Goal: Information Seeking & Learning: Understand process/instructions

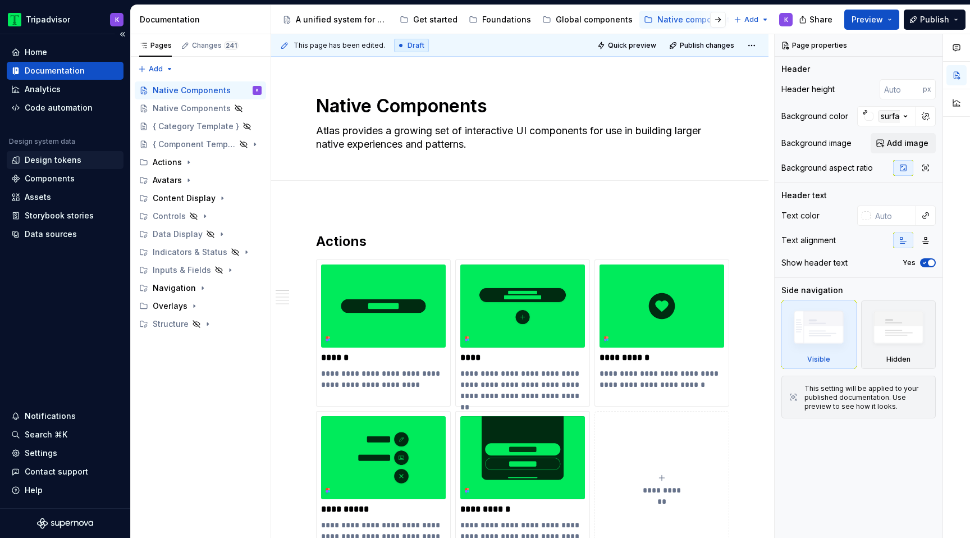
type textarea "*"
click at [51, 161] on div "Design tokens" at bounding box center [53, 159] width 57 height 11
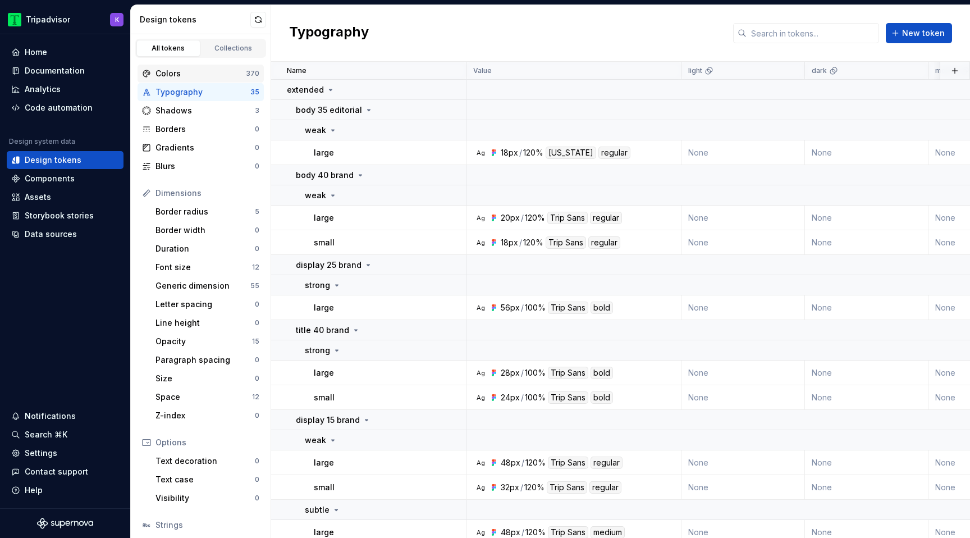
click at [203, 74] on div "Colors" at bounding box center [201, 73] width 90 height 11
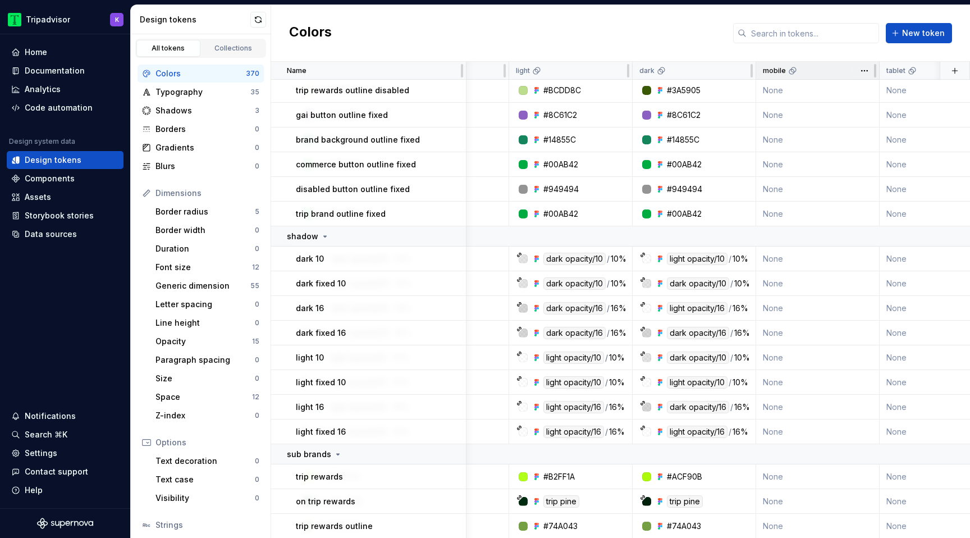
scroll to position [3554, 172]
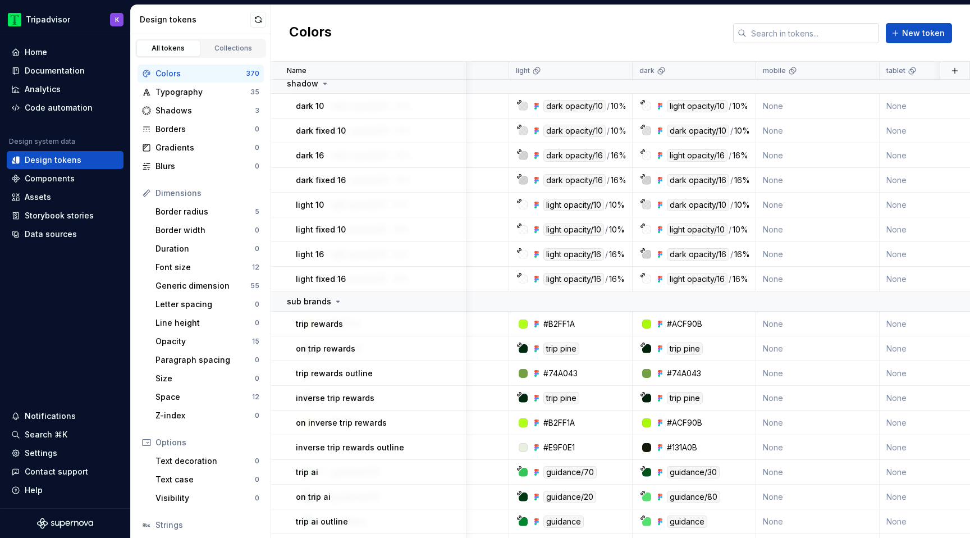
click at [809, 41] on input "text" at bounding box center [813, 33] width 132 height 20
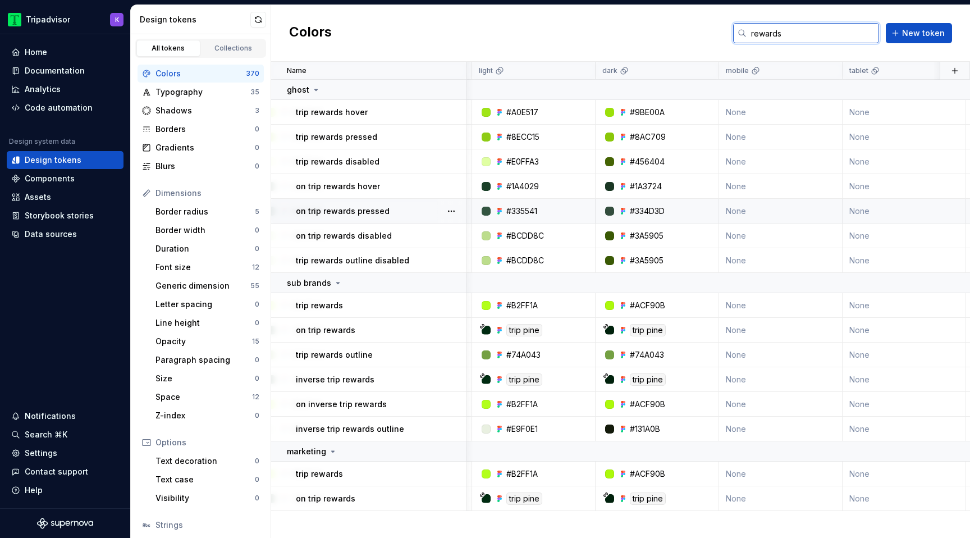
scroll to position [0, 215]
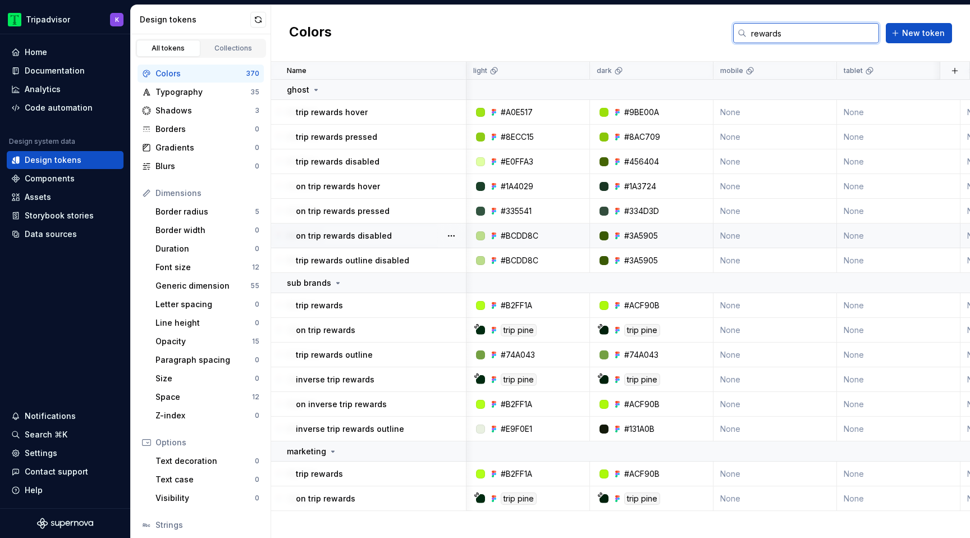
type input "rewards"
click at [75, 76] on div "Documentation" at bounding box center [55, 70] width 60 height 11
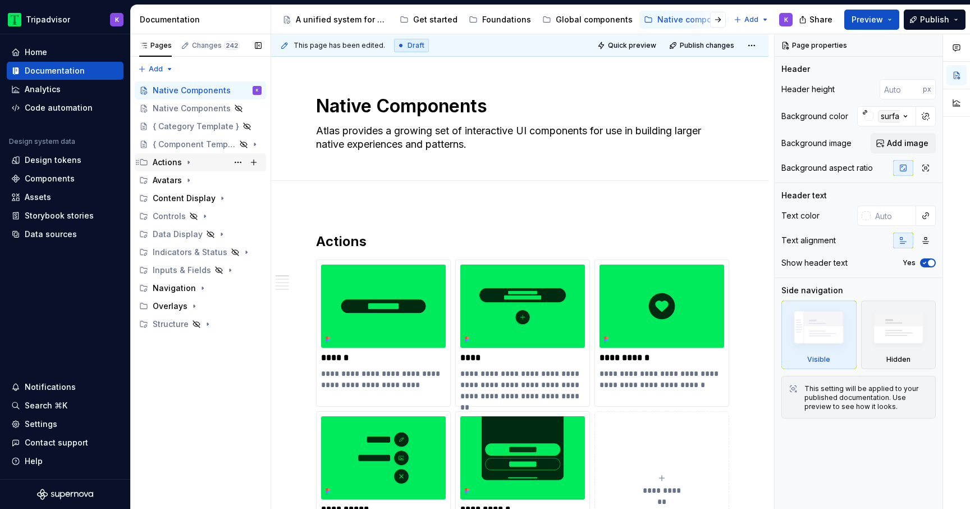
click at [185, 162] on icon "Page tree" at bounding box center [188, 162] width 9 height 9
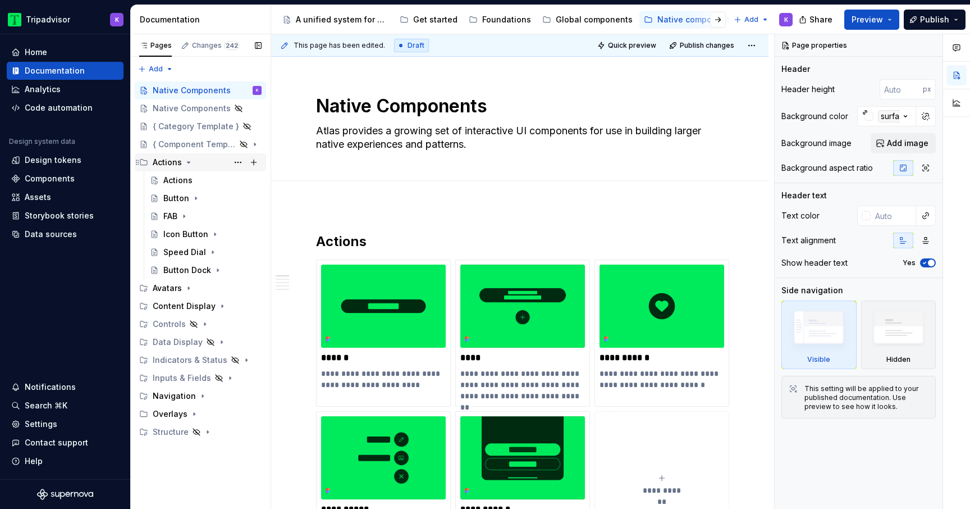
click at [188, 166] on icon "Page tree" at bounding box center [188, 162] width 9 height 9
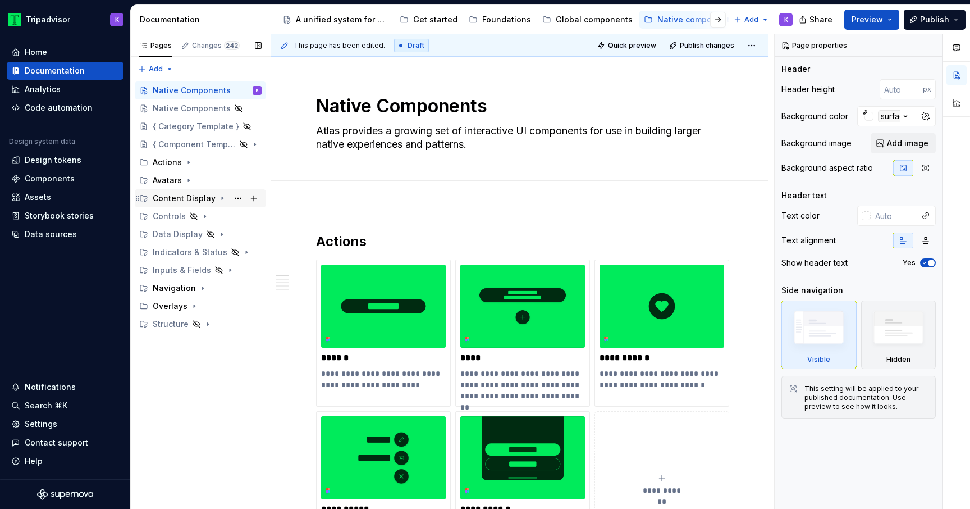
click at [218, 199] on icon "Page tree" at bounding box center [222, 198] width 9 height 9
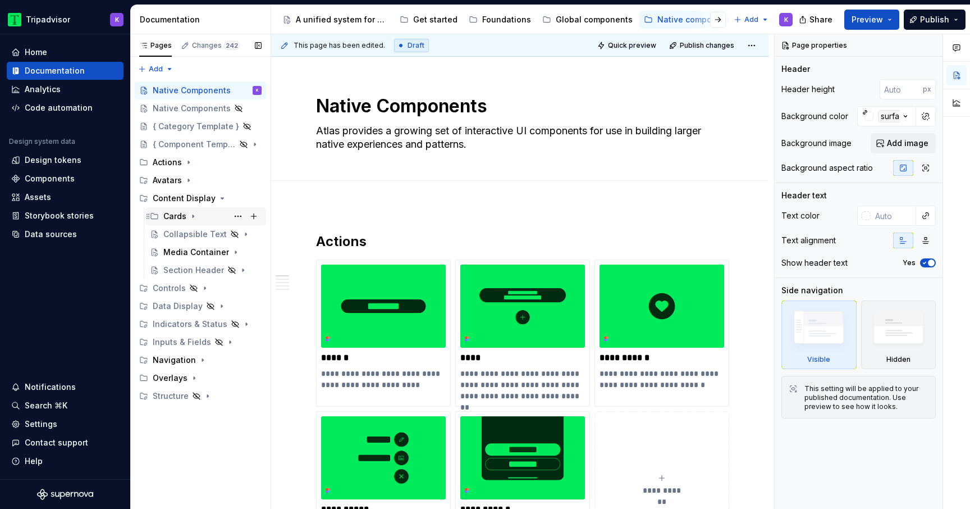
click at [193, 216] on icon "Page tree" at bounding box center [193, 216] width 9 height 9
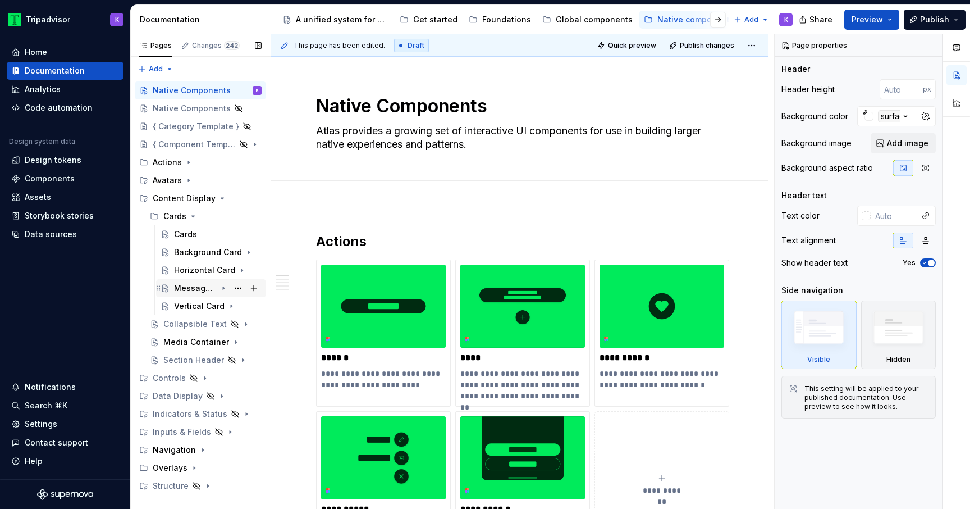
click at [193, 287] on div "Message Card" at bounding box center [195, 287] width 43 height 11
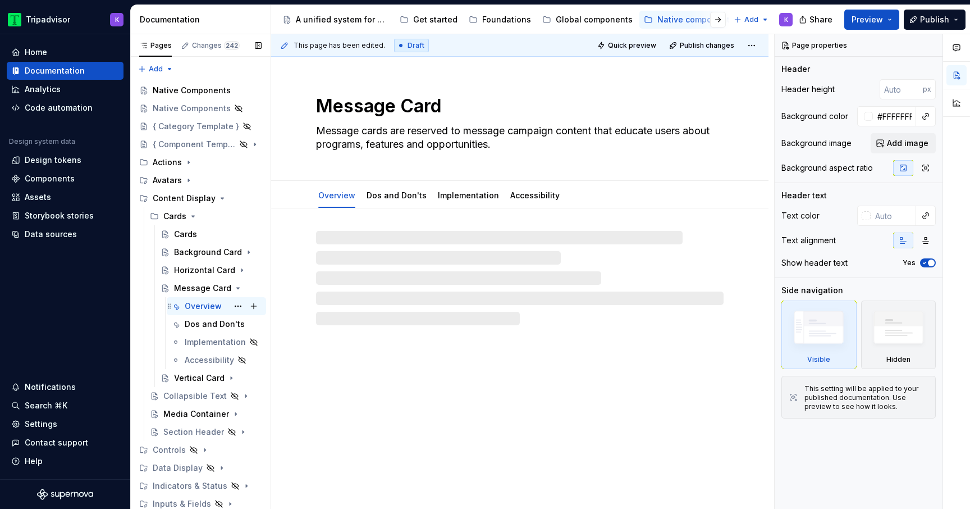
click at [207, 305] on div "Overview" at bounding box center [203, 305] width 37 height 11
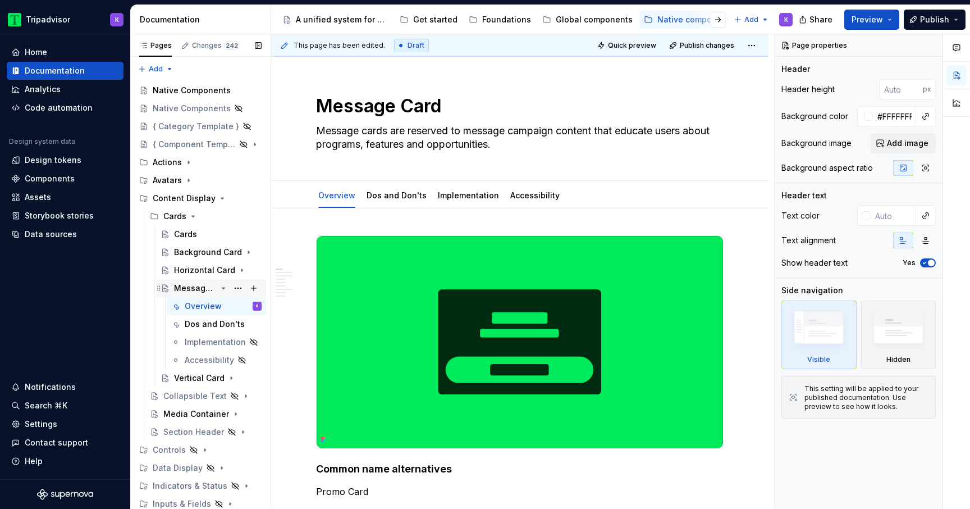
click at [223, 288] on icon "Page tree" at bounding box center [223, 287] width 3 height 1
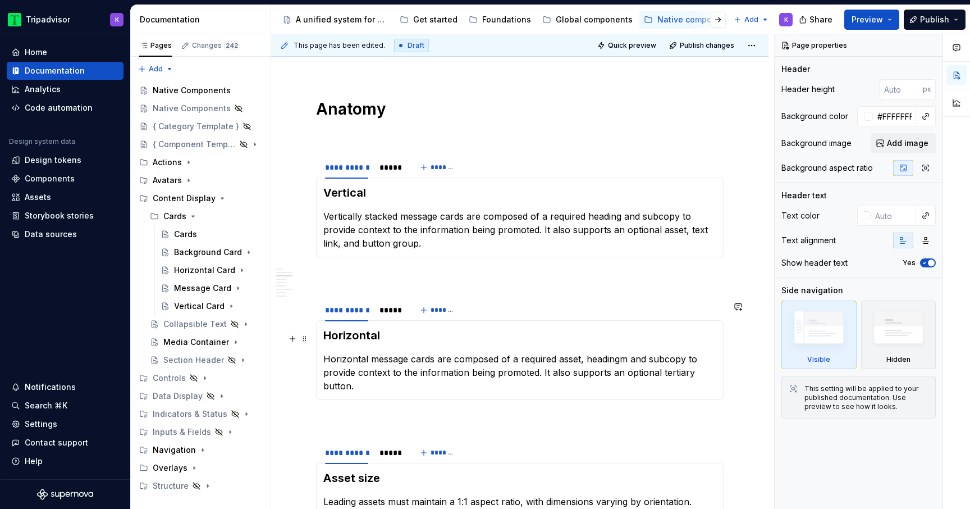
scroll to position [1082, 0]
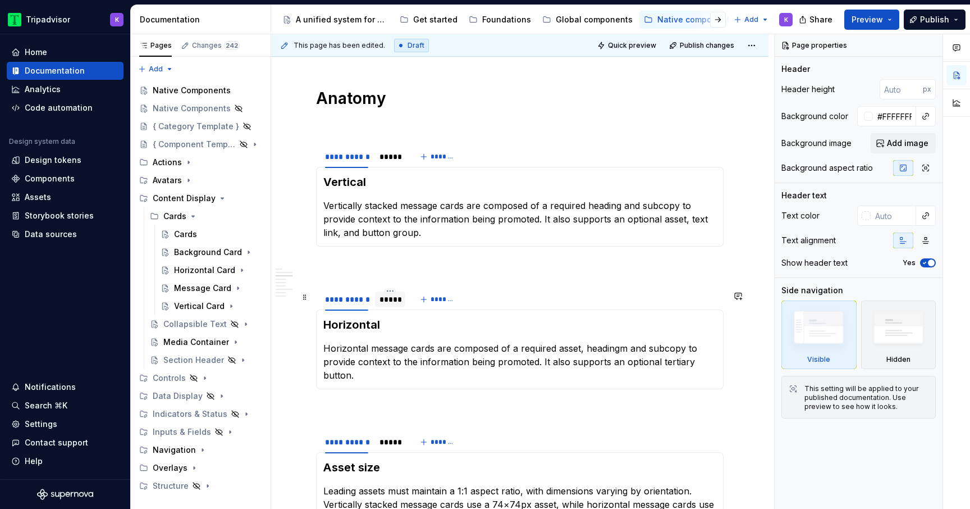
click at [392, 307] on div "*****" at bounding box center [390, 299] width 30 height 16
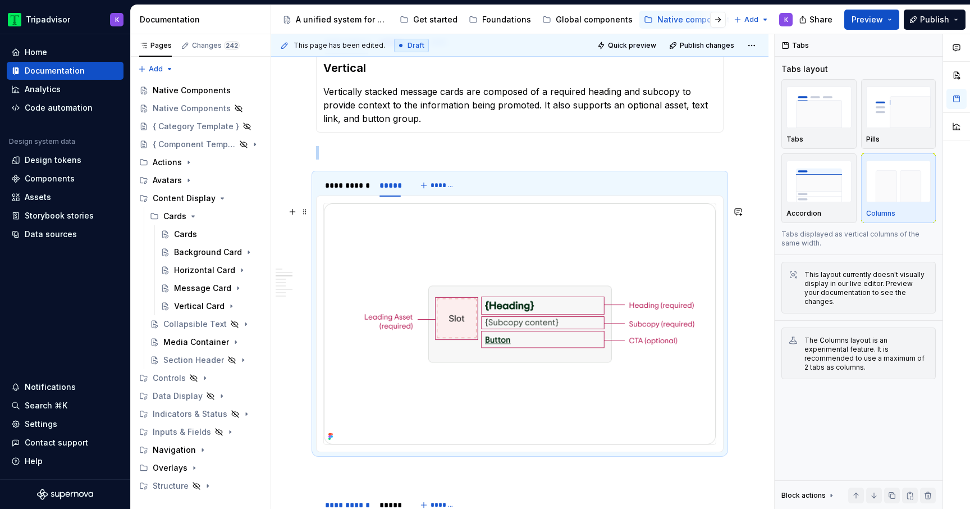
scroll to position [1198, 0]
click at [741, 350] on div "**********" at bounding box center [519, 252] width 497 height 2484
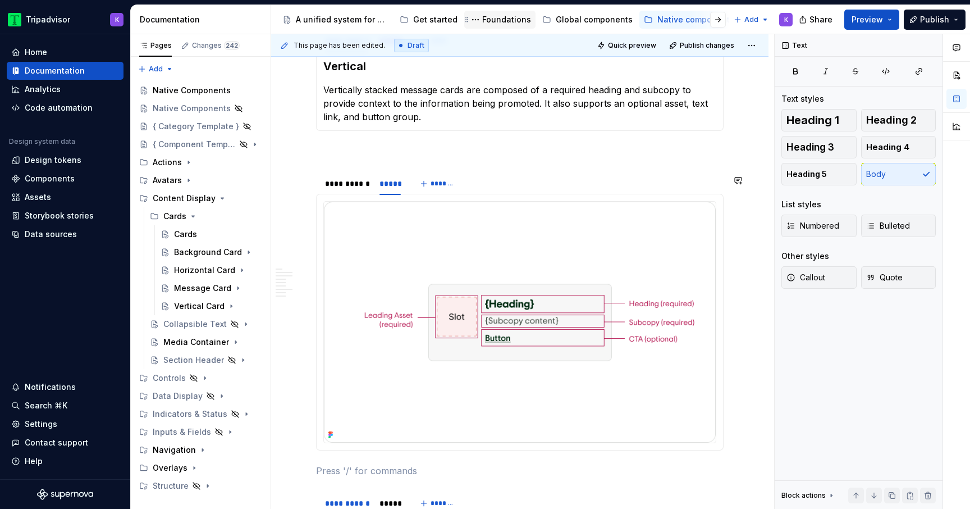
scroll to position [1535, 0]
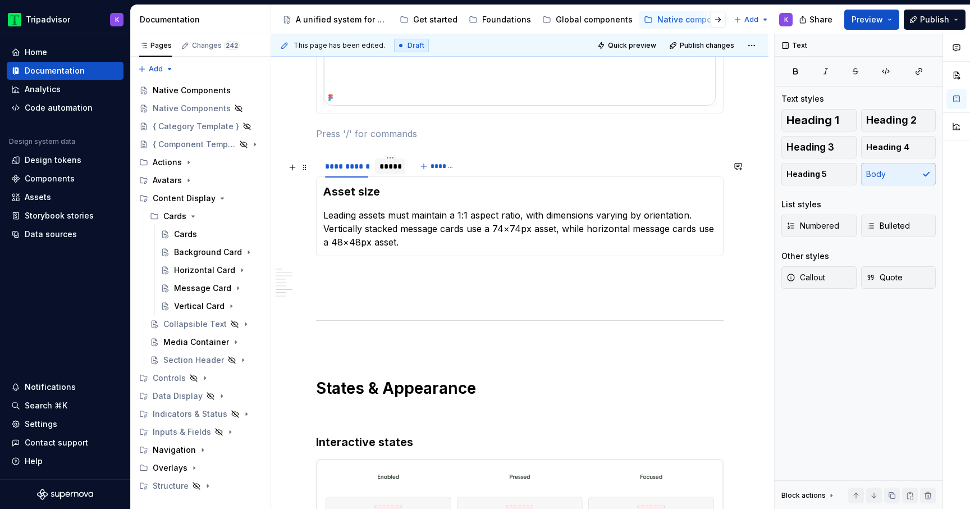
click at [384, 172] on div "*****" at bounding box center [390, 166] width 21 height 11
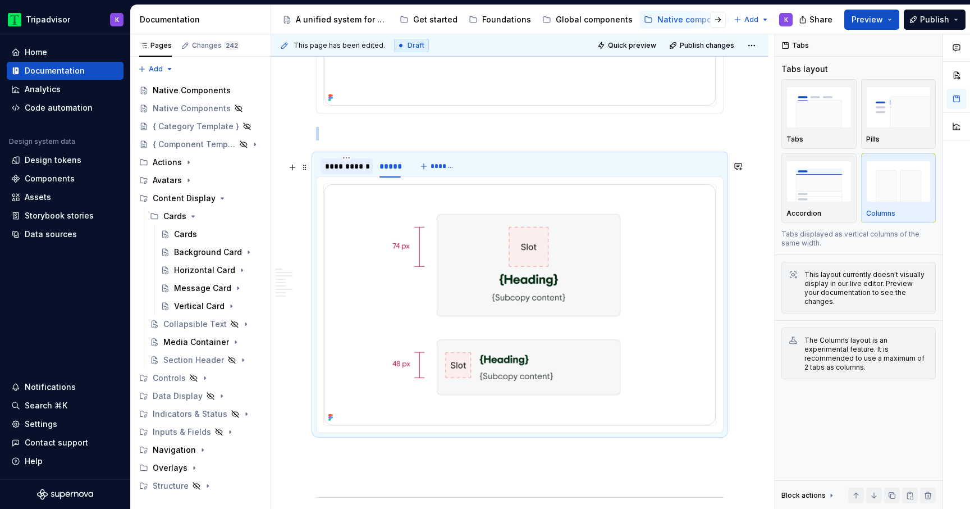
click at [334, 172] on div "**********" at bounding box center [346, 166] width 43 height 11
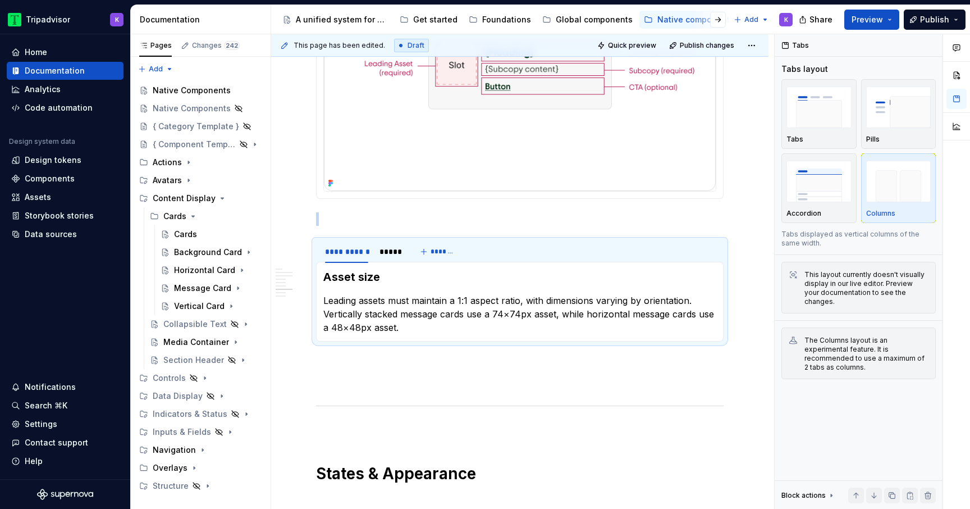
scroll to position [1409, 0]
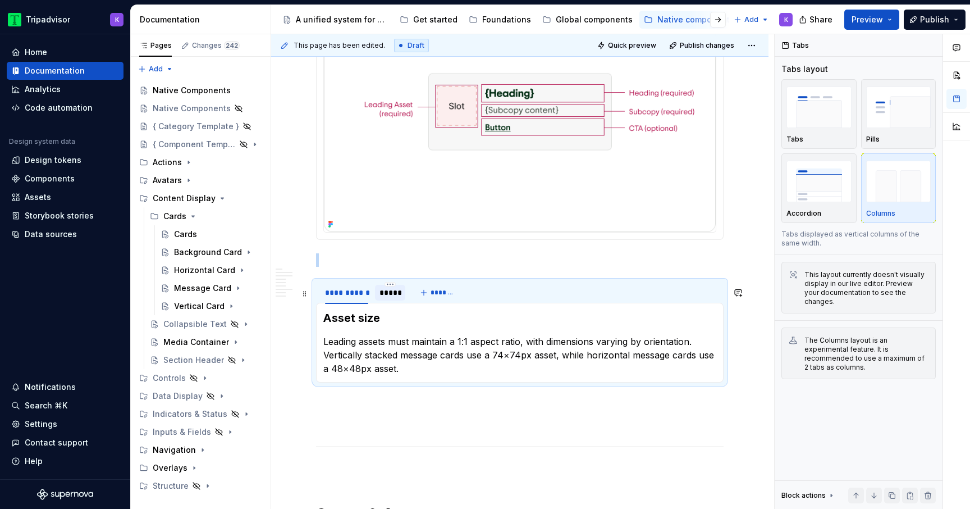
click at [394, 298] on div "*****" at bounding box center [390, 292] width 21 height 11
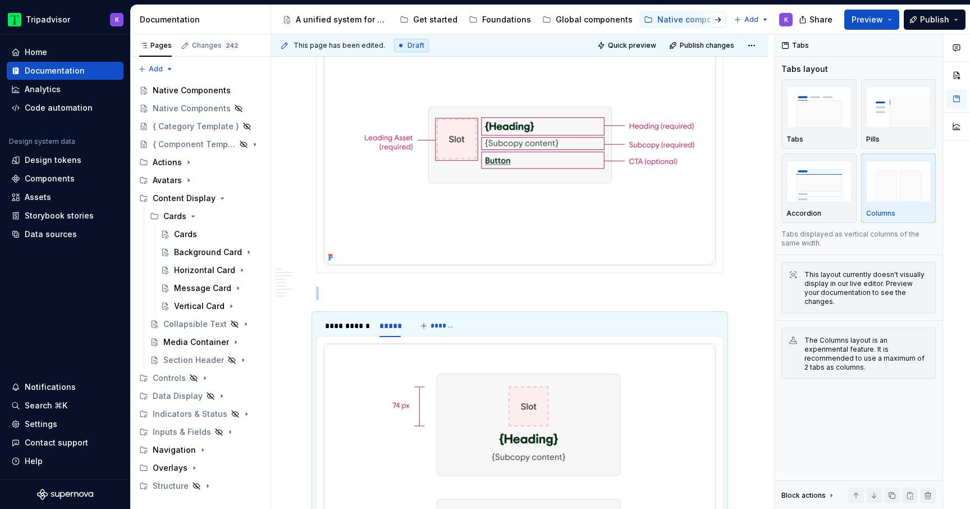
scroll to position [1369, 0]
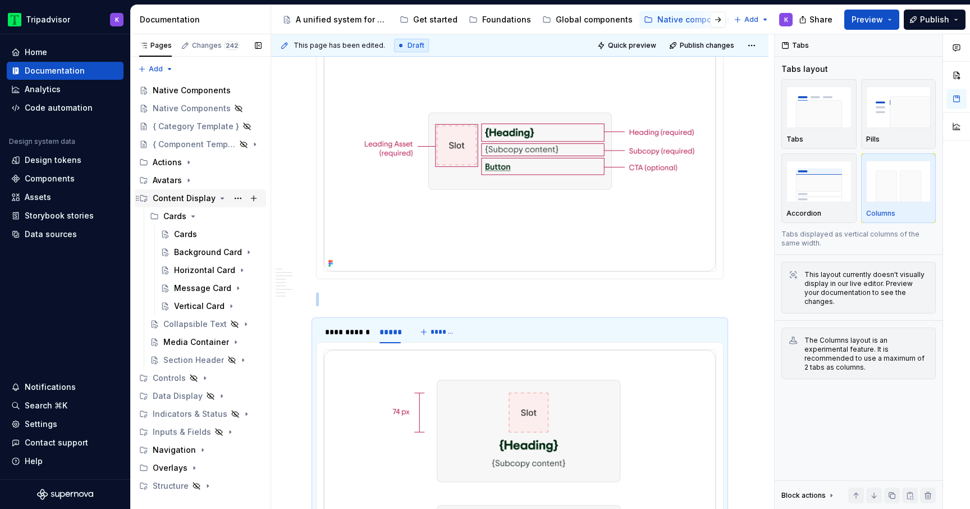
click at [218, 199] on icon "Page tree" at bounding box center [222, 198] width 9 height 9
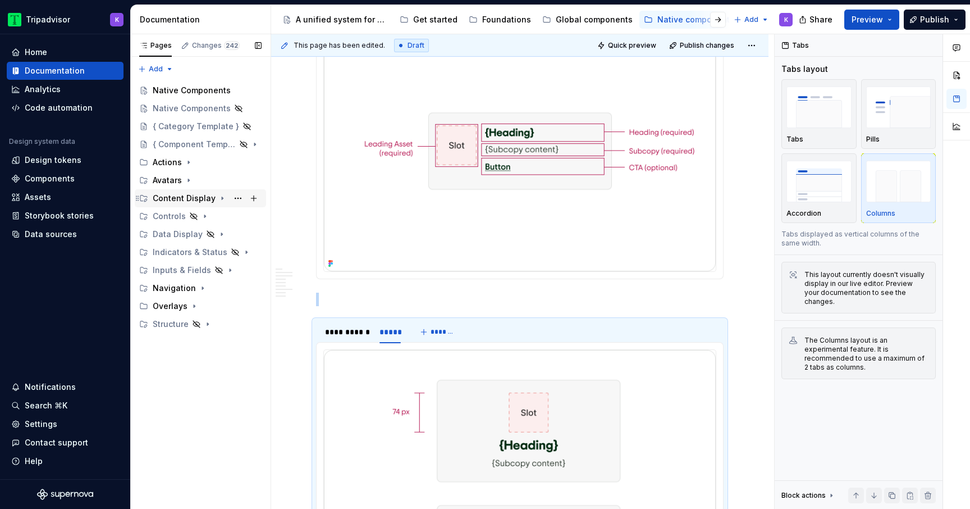
click at [218, 195] on icon "Page tree" at bounding box center [222, 198] width 9 height 9
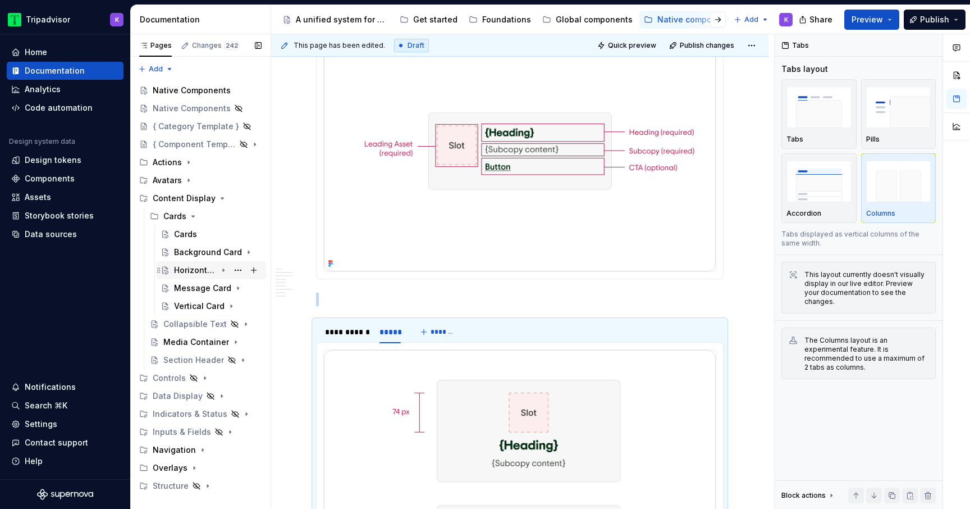
click at [207, 273] on div "Horizontal Card" at bounding box center [195, 269] width 43 height 11
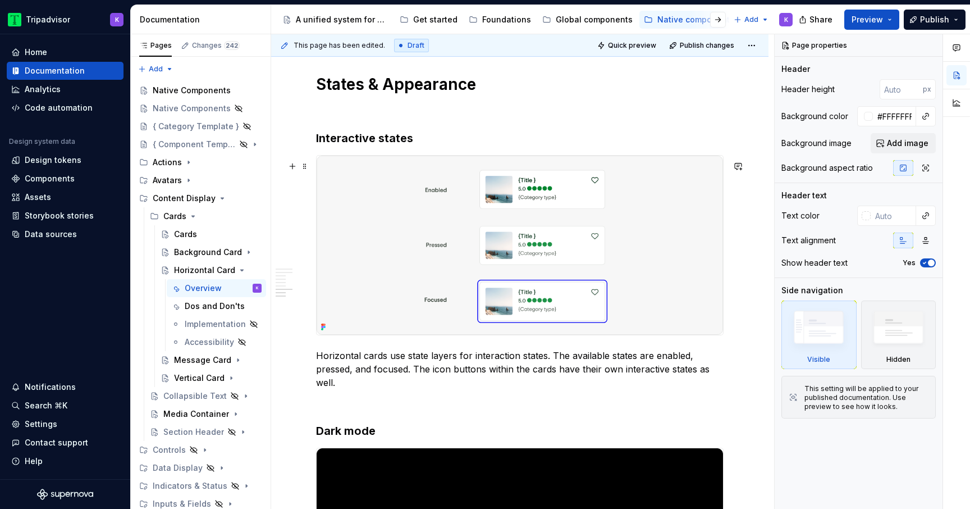
scroll to position [1876, 0]
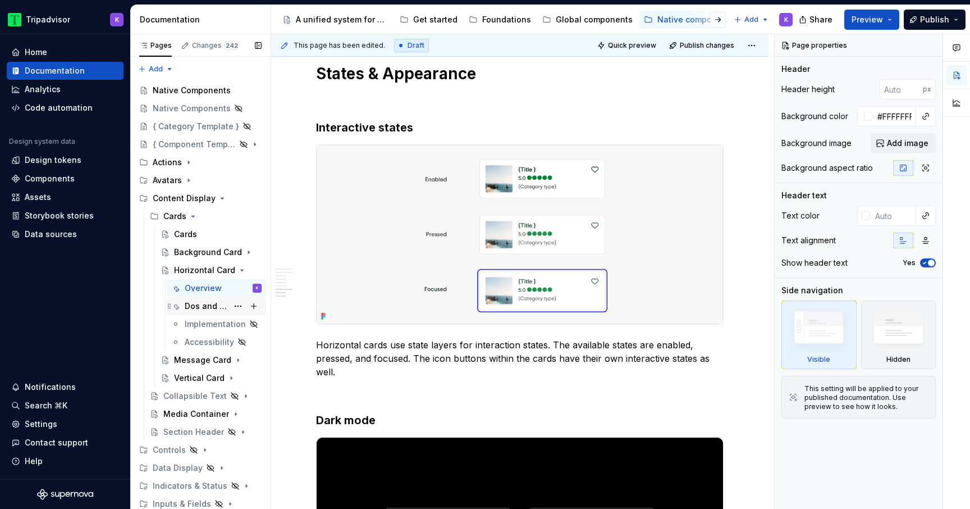
click at [189, 312] on div "Dos and Don'ts" at bounding box center [223, 306] width 77 height 16
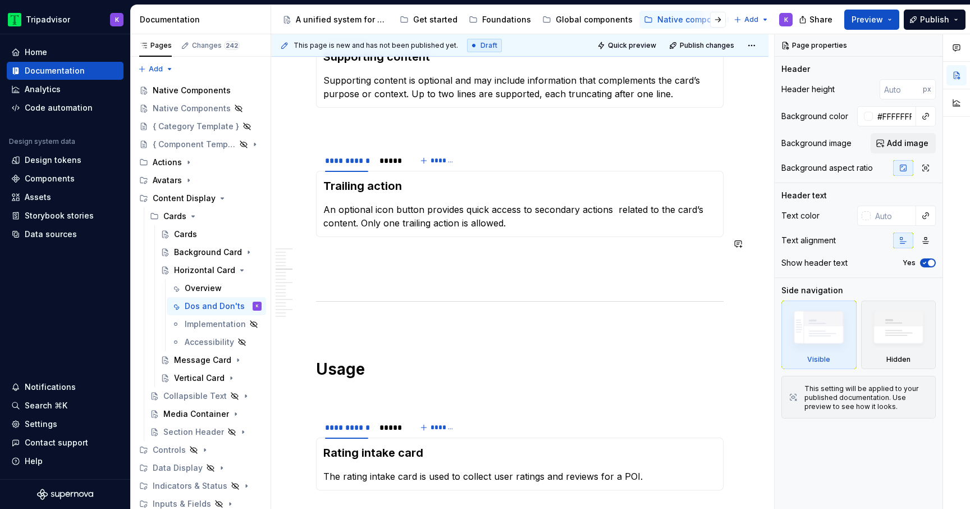
scroll to position [597, 0]
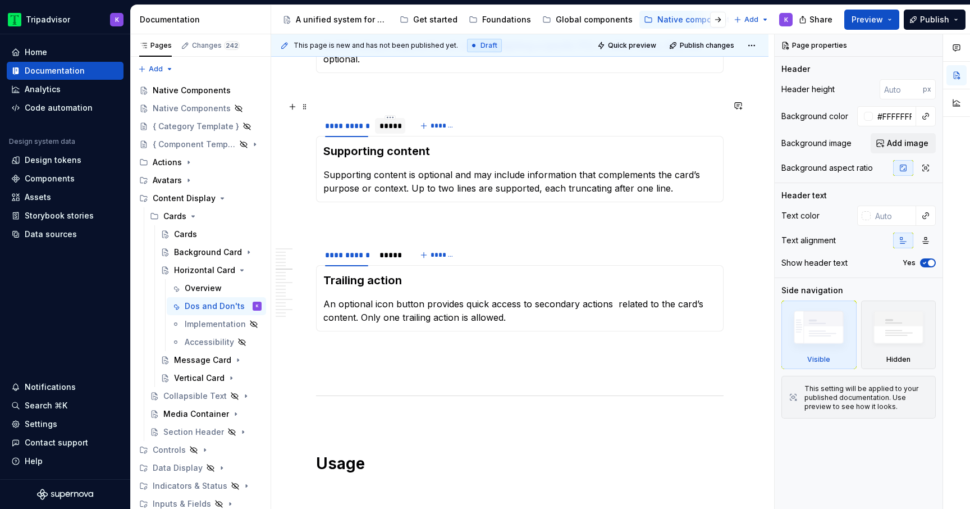
click at [391, 120] on div "*****" at bounding box center [390, 125] width 21 height 11
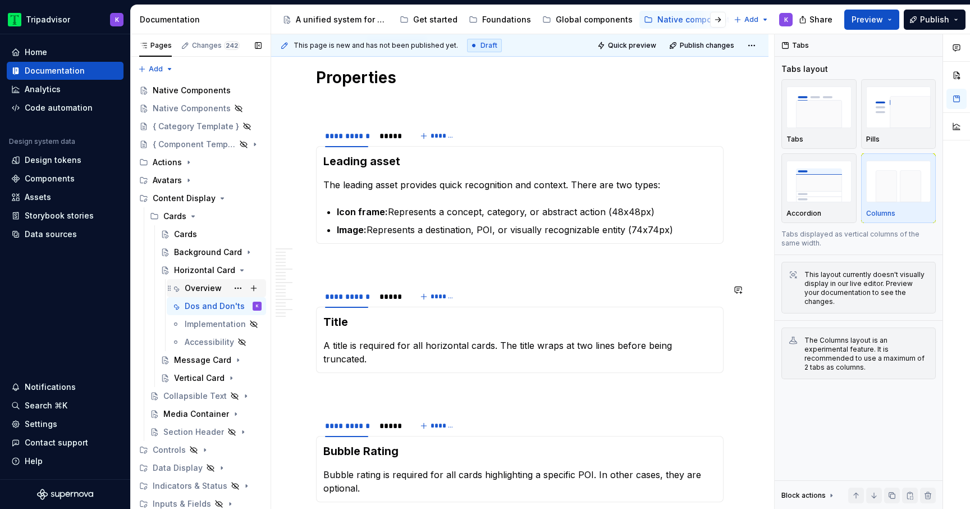
scroll to position [142, 0]
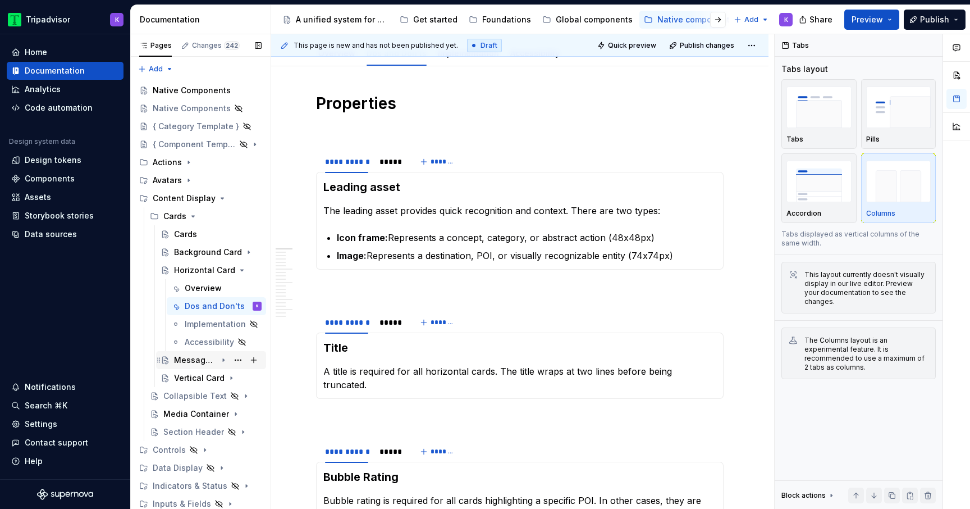
click at [193, 363] on div "Message Card" at bounding box center [195, 359] width 43 height 11
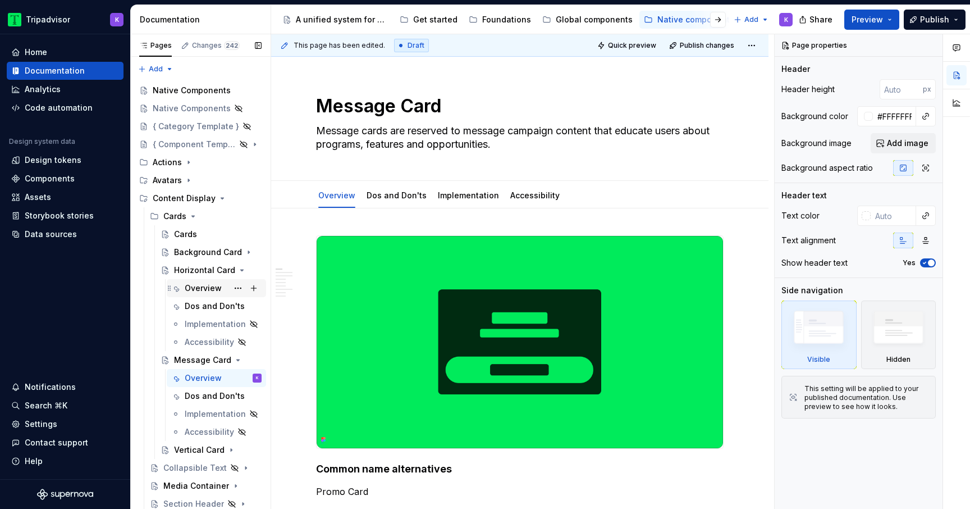
click at [195, 289] on div "Overview" at bounding box center [203, 287] width 37 height 11
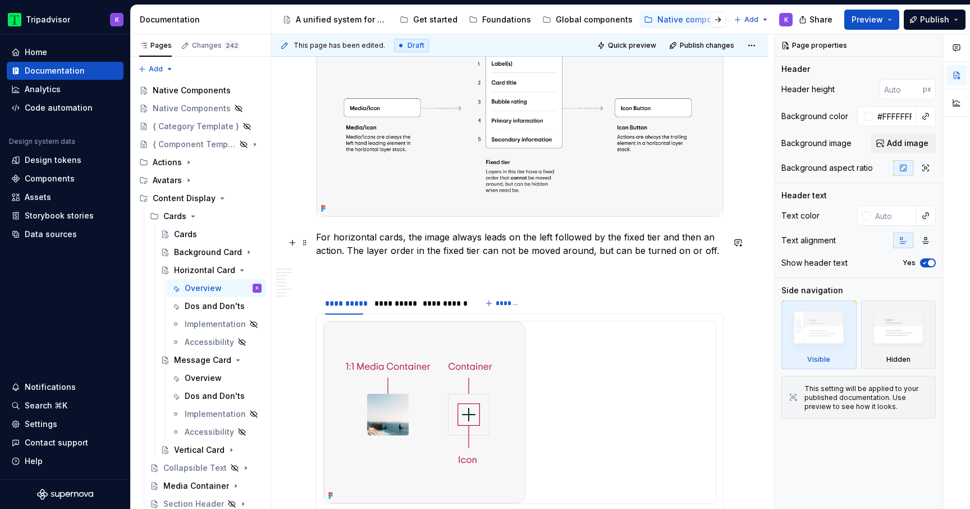
scroll to position [1267, 0]
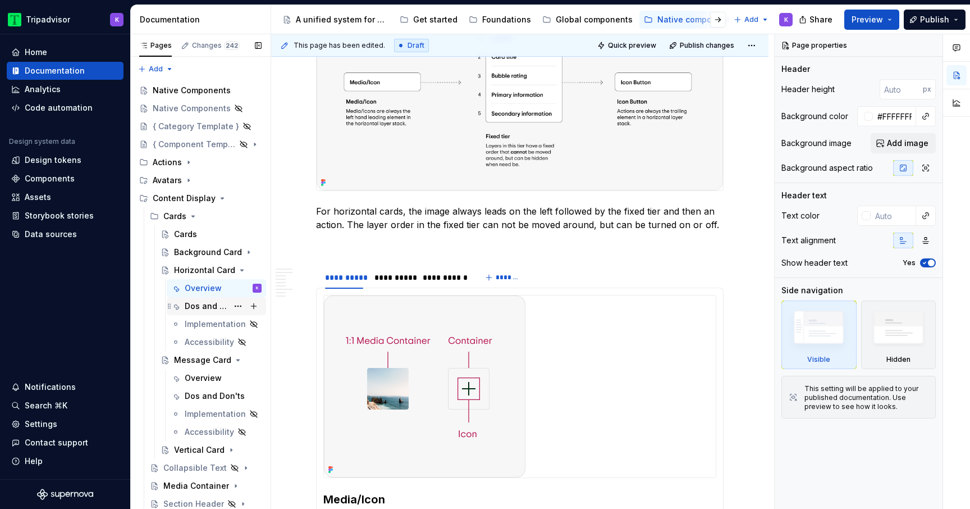
click at [201, 306] on div "Dos and Don'ts" at bounding box center [206, 305] width 43 height 11
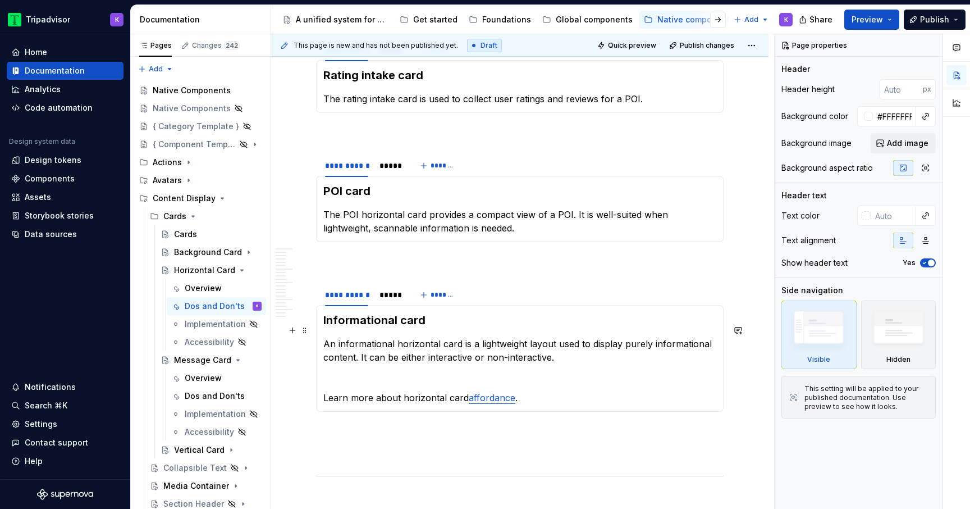
scroll to position [1071, 0]
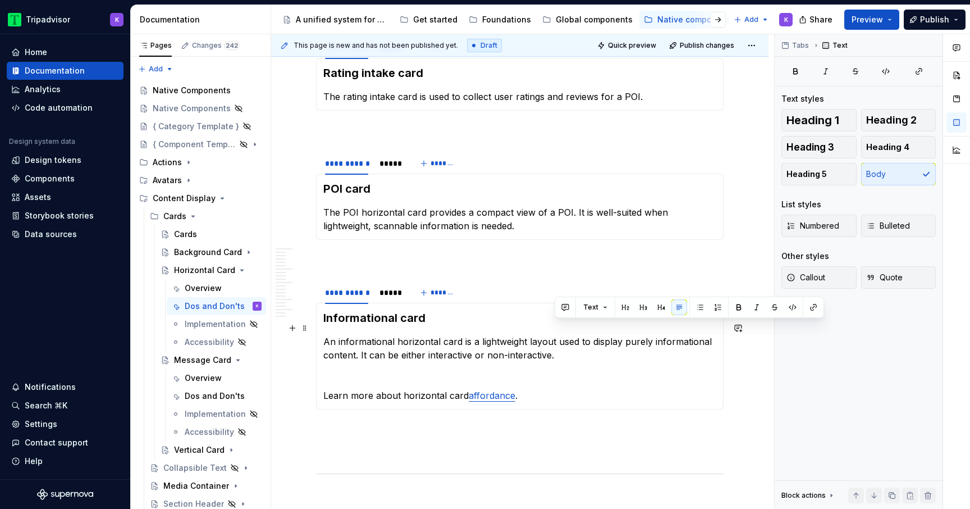
drag, startPoint x: 624, startPoint y: 329, endPoint x: 634, endPoint y: 345, distance: 19.0
click at [634, 345] on p "An informational horizontal card is a lightweight layout used to display purely…" at bounding box center [519, 348] width 393 height 27
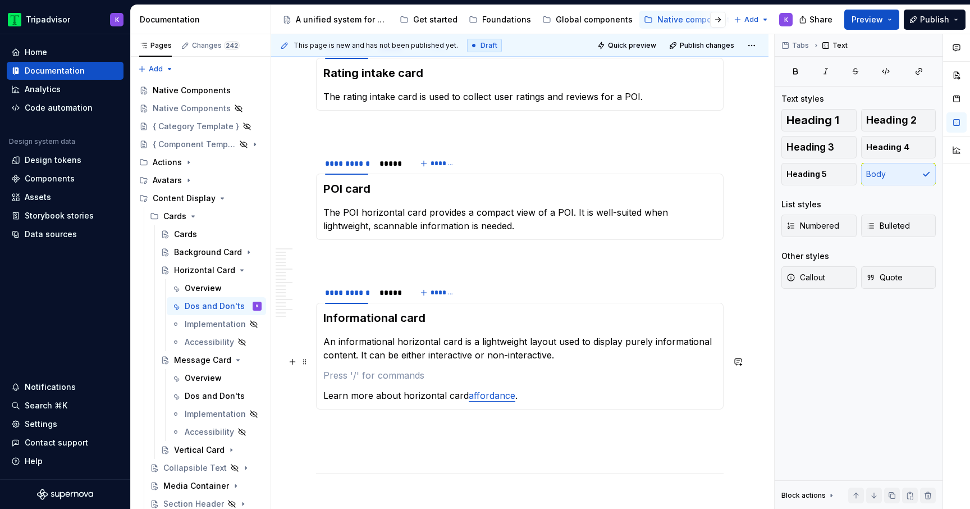
click at [582, 353] on section-item-column "Informational card An informational horizontal card is a lightweight layout use…" at bounding box center [519, 356] width 393 height 92
click at [387, 287] on div "*****" at bounding box center [390, 292] width 21 height 11
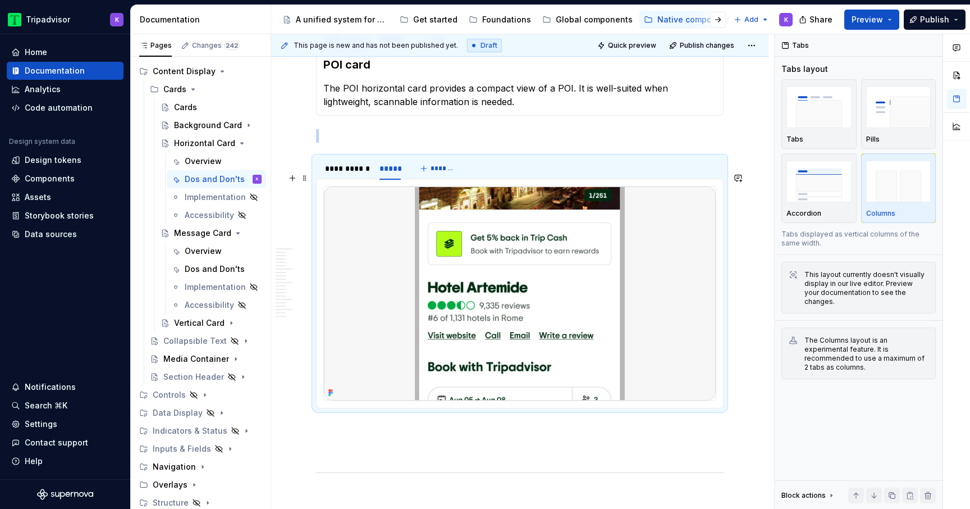
scroll to position [1194, 0]
click at [194, 237] on div "Message Card" at bounding box center [195, 232] width 43 height 11
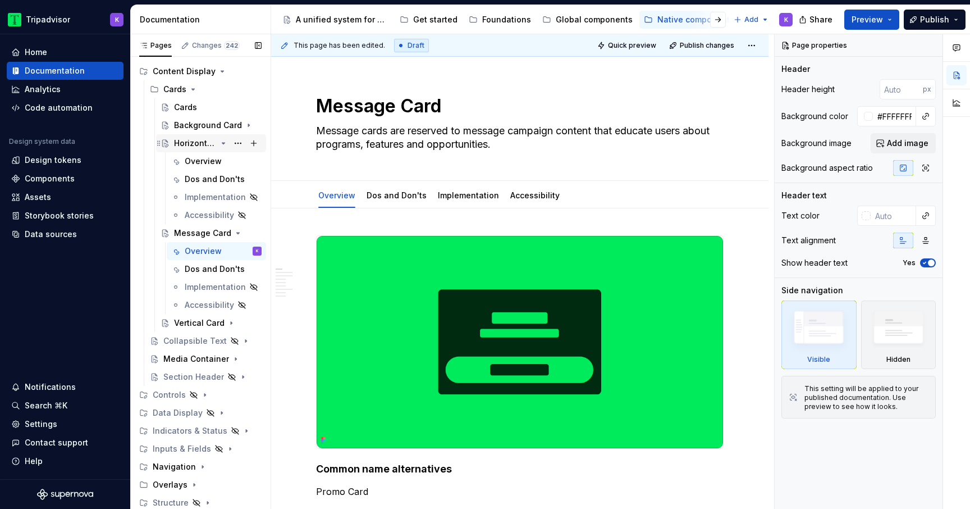
click at [223, 144] on icon "Page tree" at bounding box center [223, 143] width 9 height 9
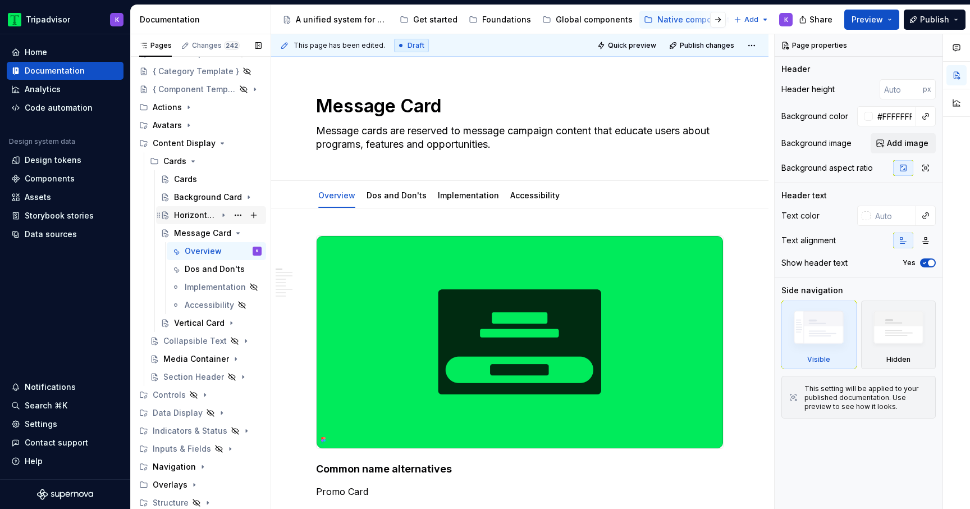
scroll to position [55, 0]
click at [222, 235] on icon "Page tree" at bounding box center [223, 232] width 9 height 9
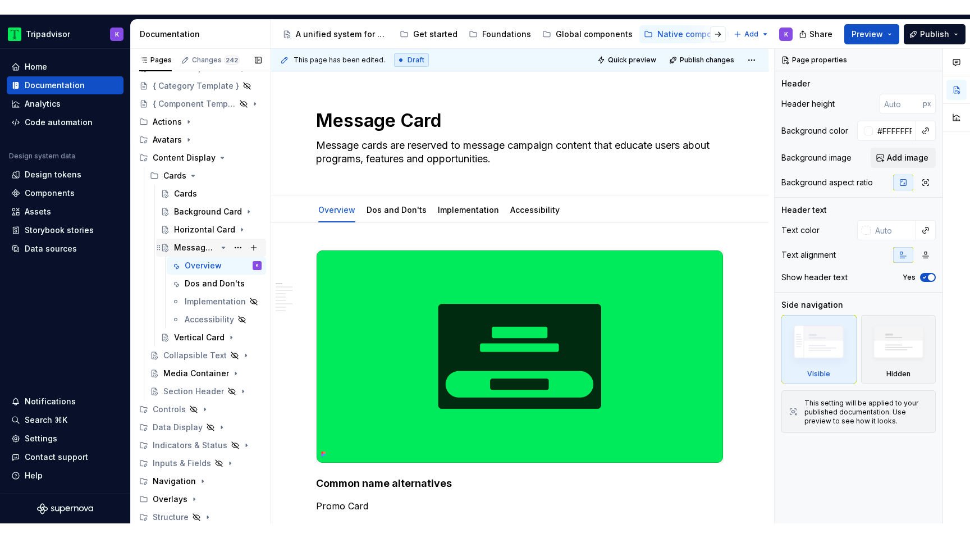
scroll to position [0, 0]
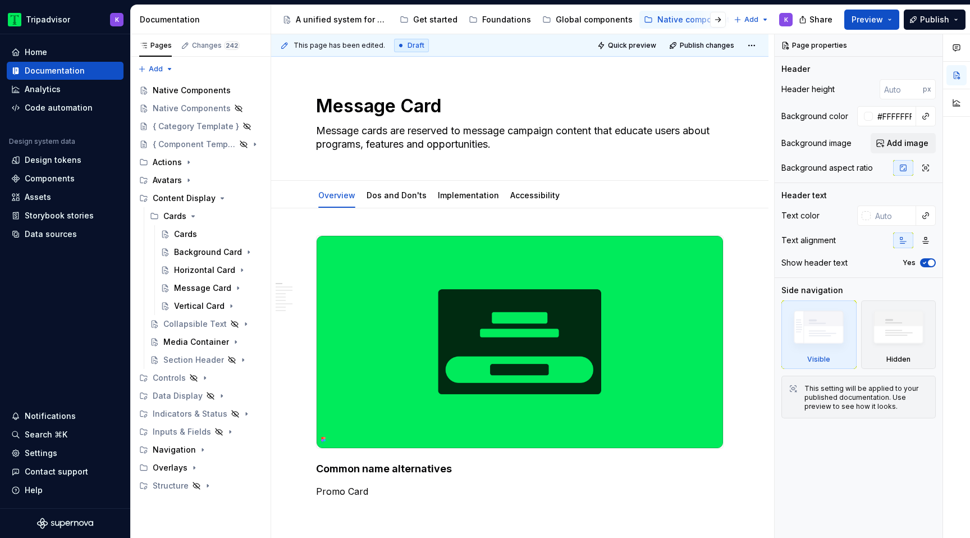
type textarea "*"
